Goal: Navigation & Orientation: Find specific page/section

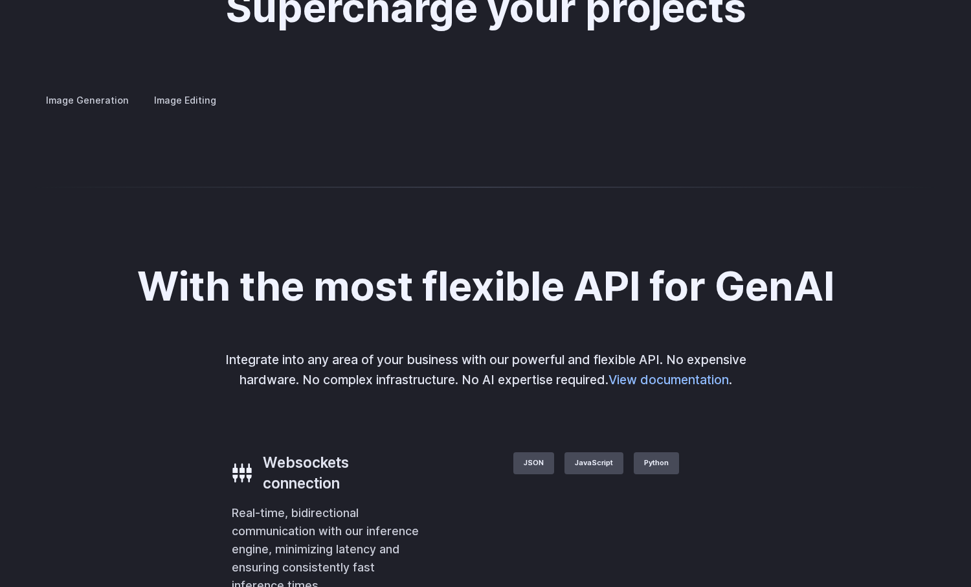
scroll to position [2437, 0]
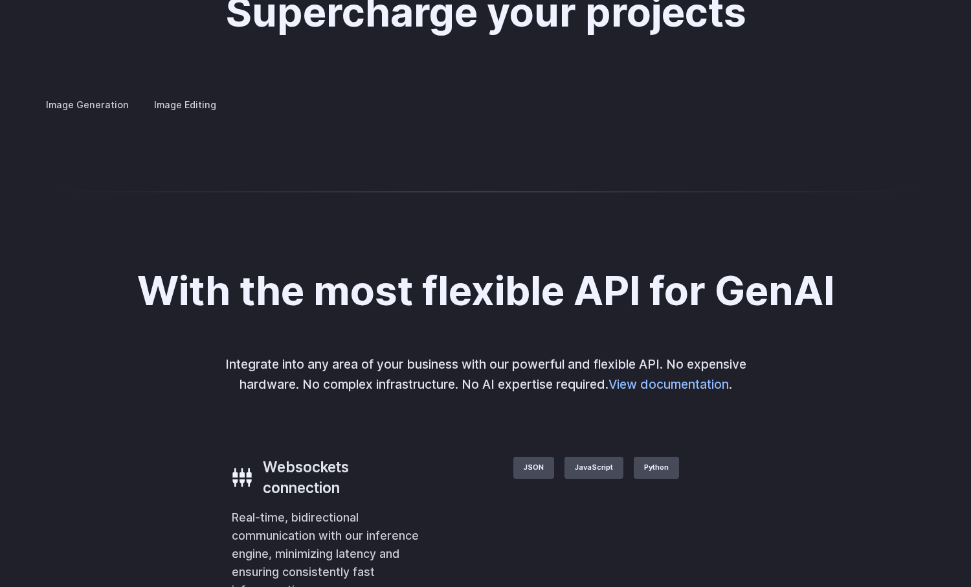
click at [0, 0] on button "Go to 4 of 4" at bounding box center [0, 0] width 0 height 0
click at [0, 0] on button "Go to 1 of 4" at bounding box center [0, 0] width 0 height 0
click at [0, 0] on button "Go to 2 of 4" at bounding box center [0, 0] width 0 height 0
click at [0, 0] on button "Go to 3 of 4" at bounding box center [0, 0] width 0 height 0
click at [0, 0] on button "Go to 4 of 4" at bounding box center [0, 0] width 0 height 0
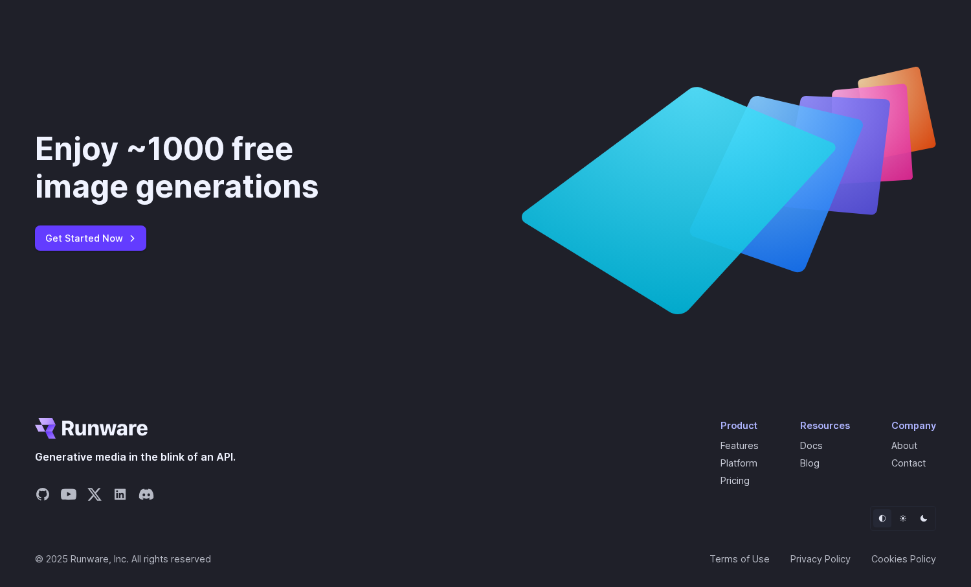
scroll to position [4764, 0]
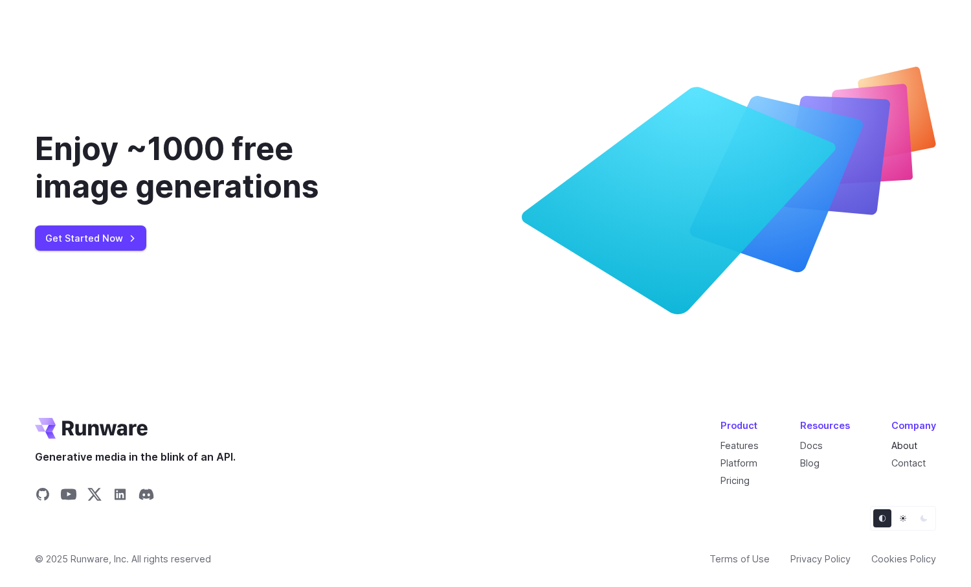
click at [916, 445] on link "About" at bounding box center [904, 445] width 26 height 11
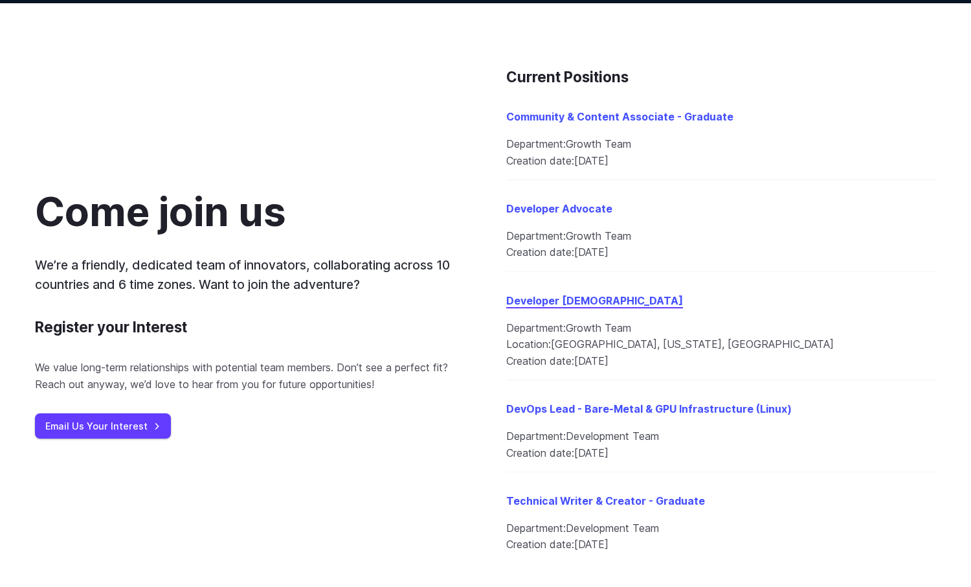
scroll to position [1382, 0]
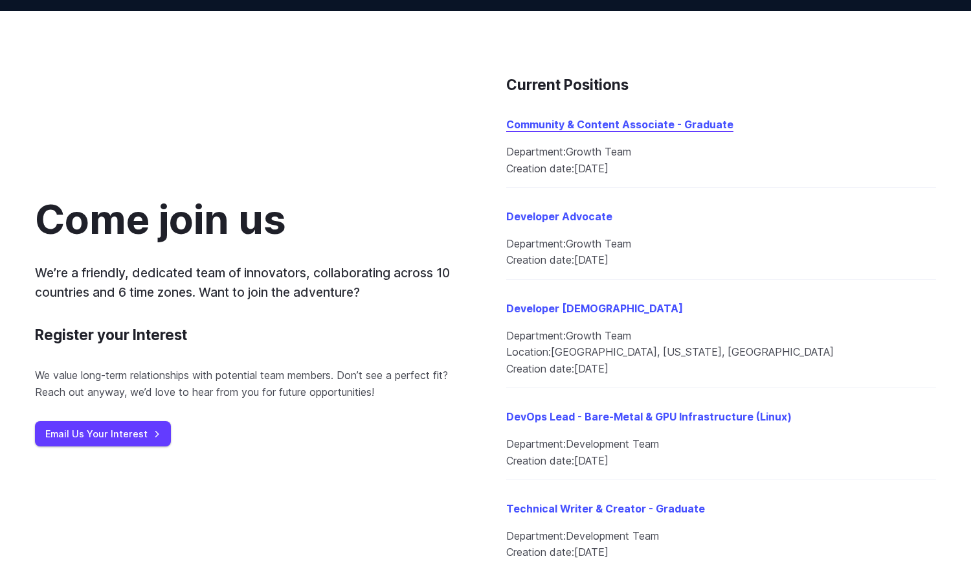
click at [621, 129] on link "Community & Content Associate - Graduate" at bounding box center [619, 124] width 227 height 13
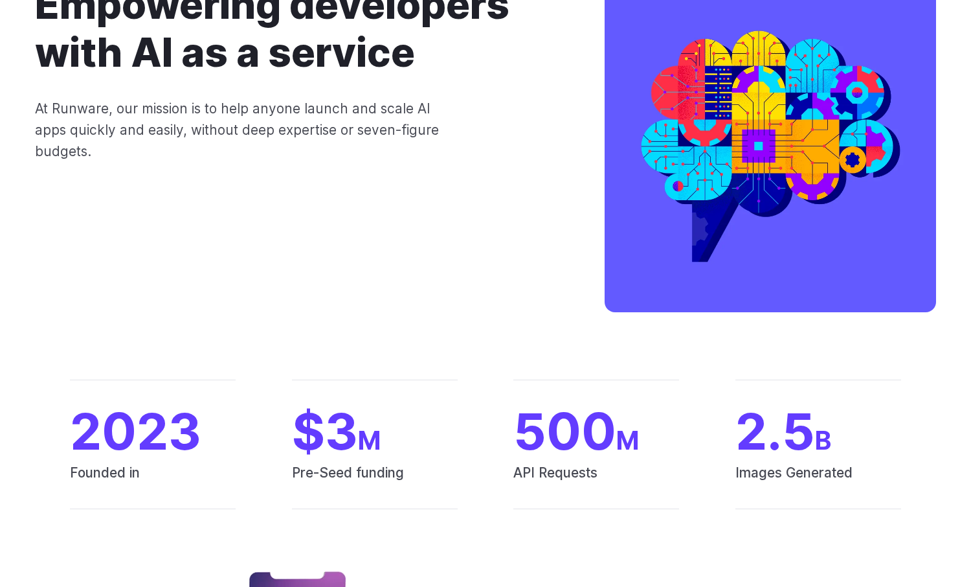
scroll to position [0, 0]
